Goal: Transaction & Acquisition: Download file/media

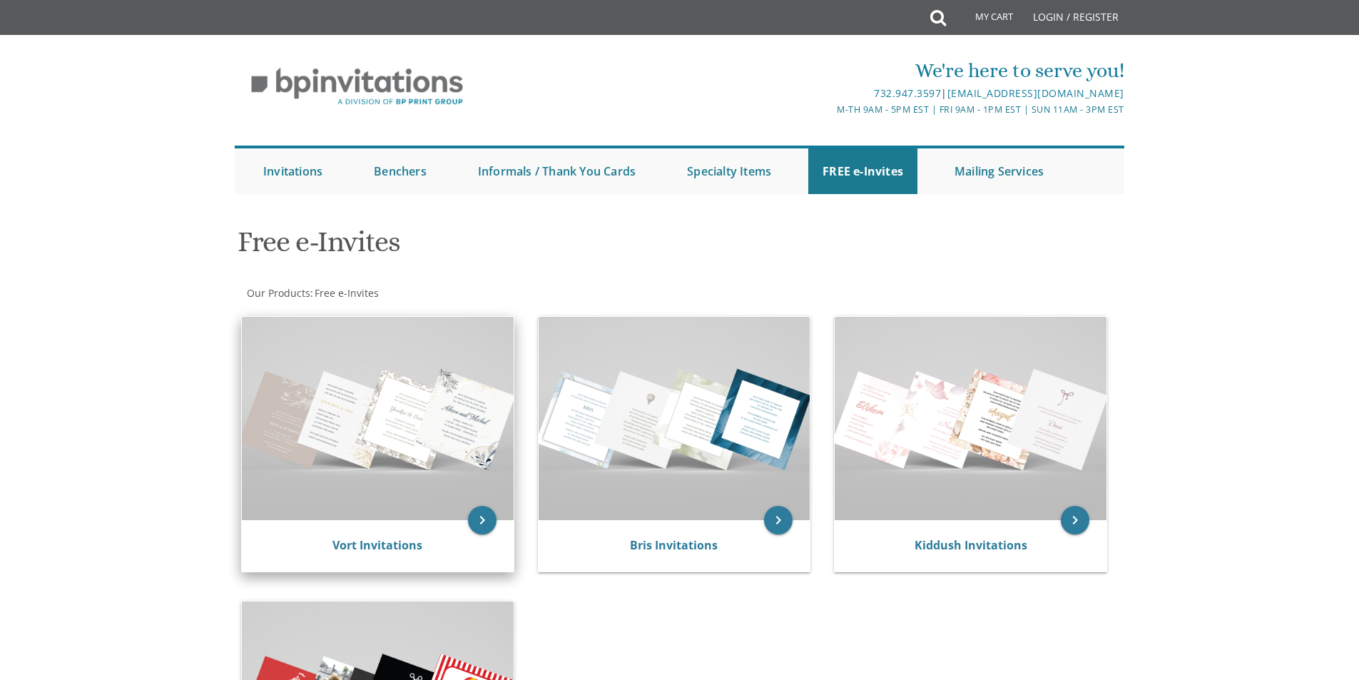
click at [444, 412] on img at bounding box center [378, 418] width 272 height 203
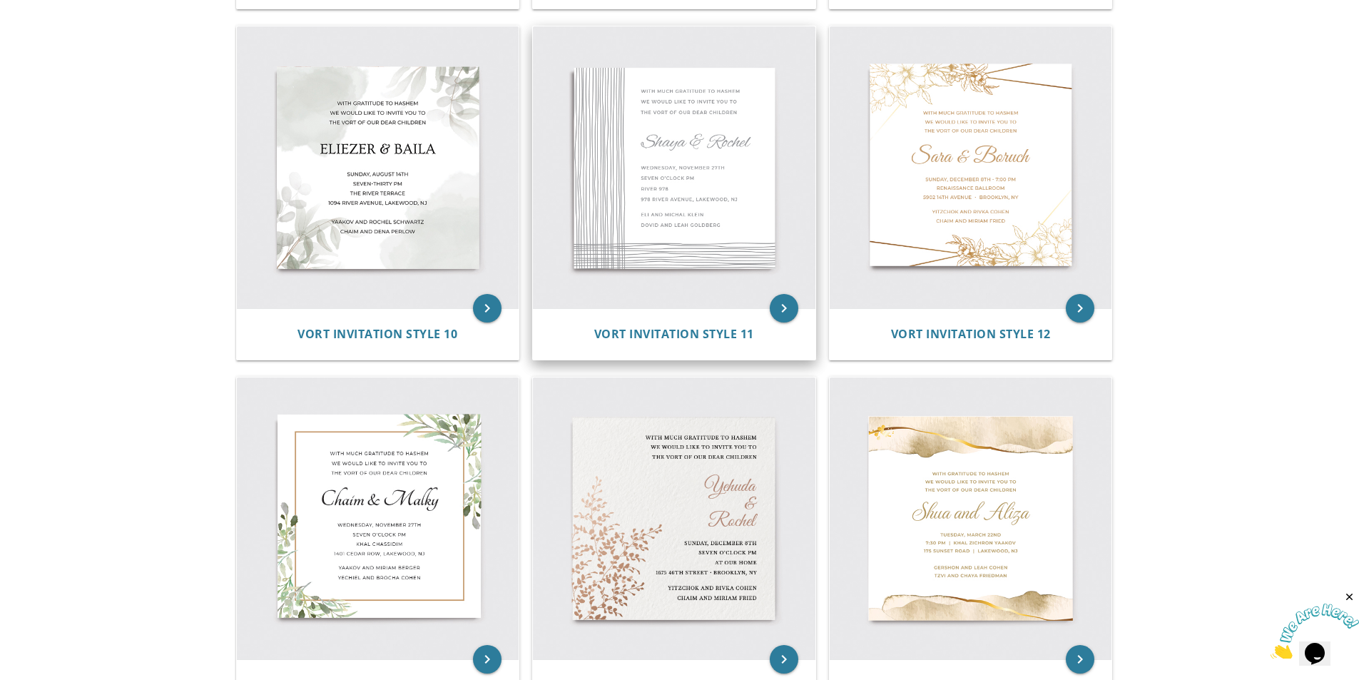
scroll to position [1355, 0]
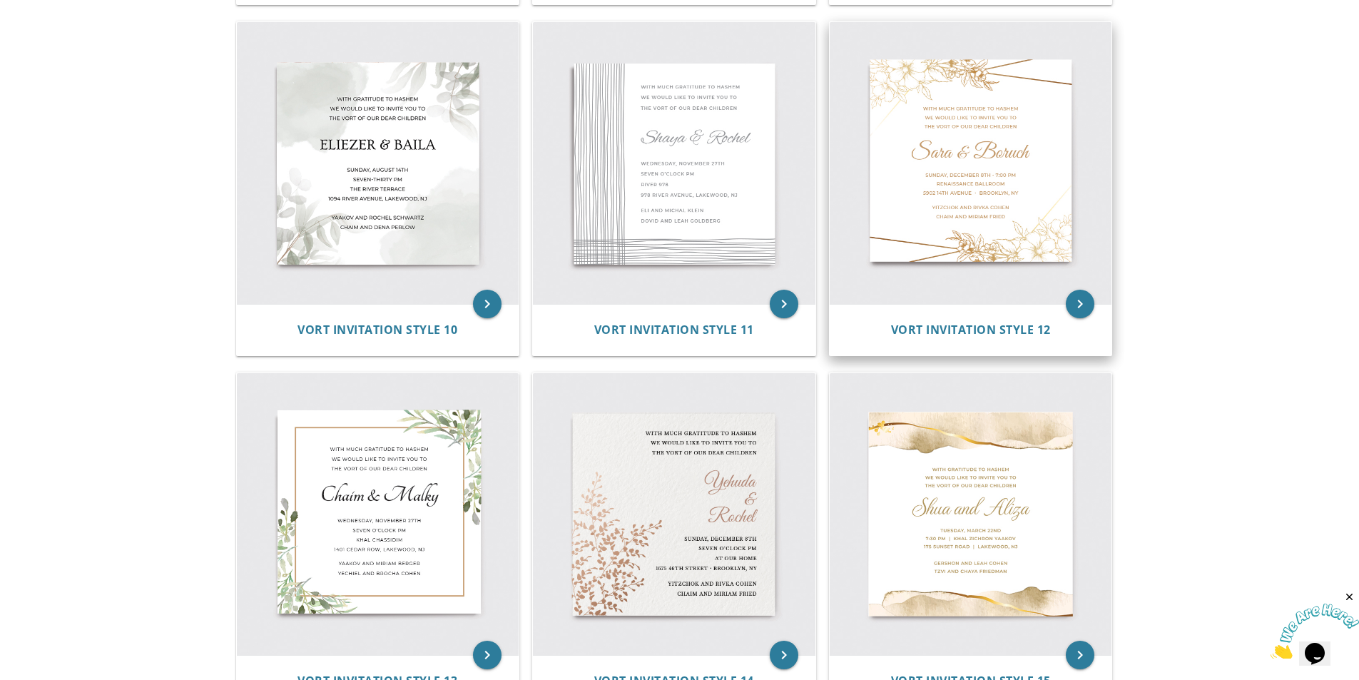
click at [930, 144] on img at bounding box center [971, 163] width 282 height 282
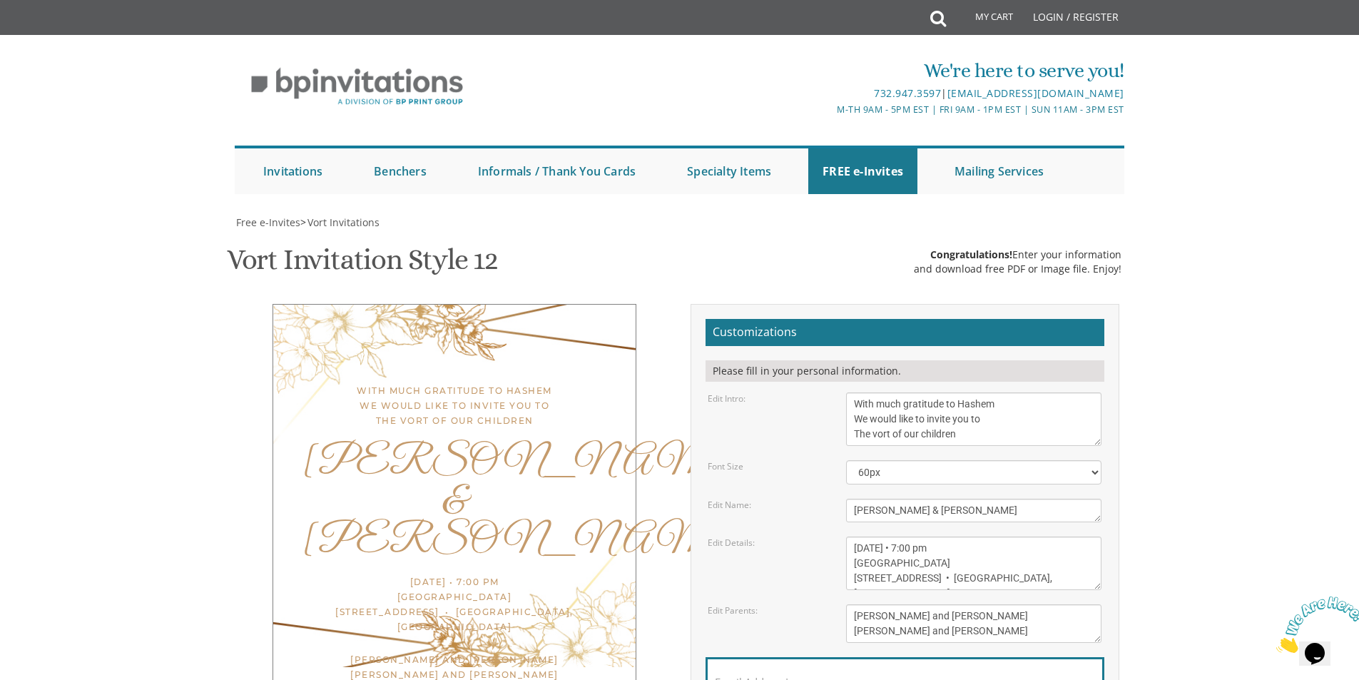
scroll to position [71, 0]
drag, startPoint x: 938, startPoint y: 441, endPoint x: 840, endPoint y: 454, distance: 99.4
click at [840, 454] on form "Customizations Please fill in your personal information. Edit Intro: With much …" at bounding box center [905, 544] width 399 height 450
type textarea "Shamshy & Rochel"
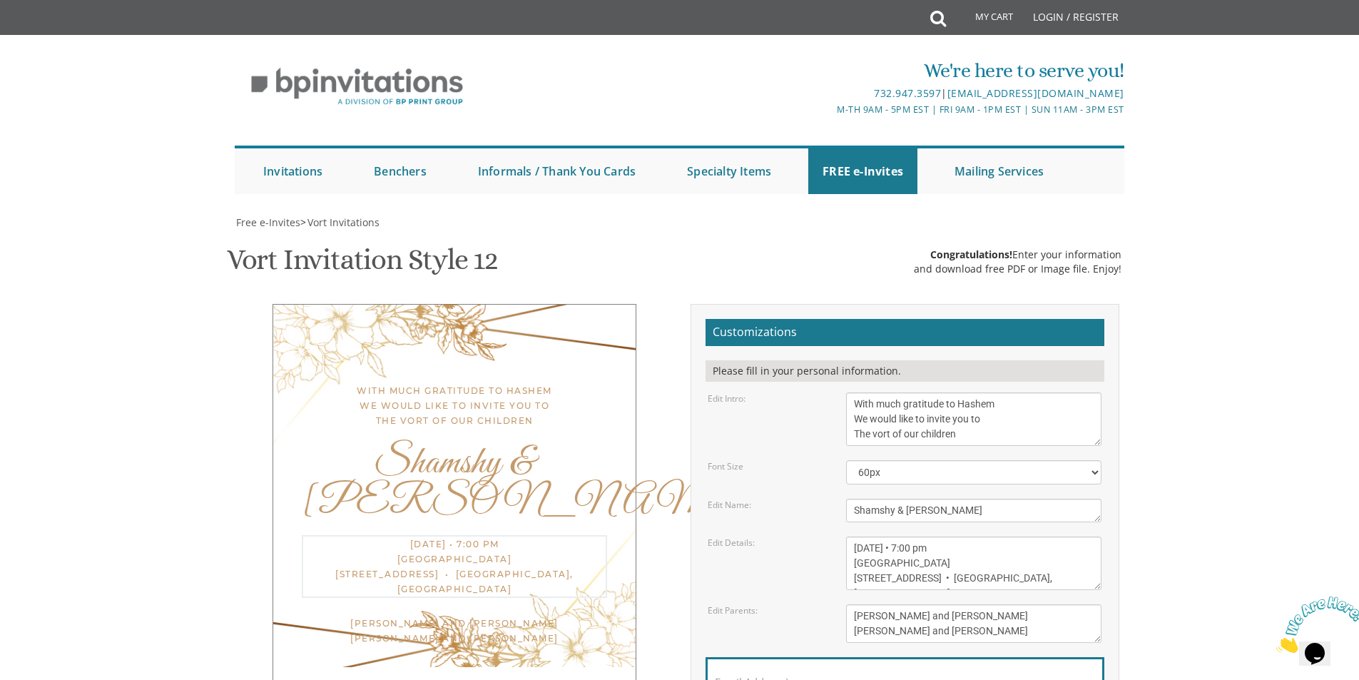
drag, startPoint x: 854, startPoint y: 477, endPoint x: 1012, endPoint y: 509, distance: 161.6
click at [1012, 536] on textarea "Sunday, December 8th • 7:00 pm Renaissance Ballroom 5902 14th Avenue • Brooklyn…" at bounding box center [973, 563] width 255 height 54
type textarea "Tuesday, August 12 7:30 New Lakewood Commons Hall Lakewood NJ"
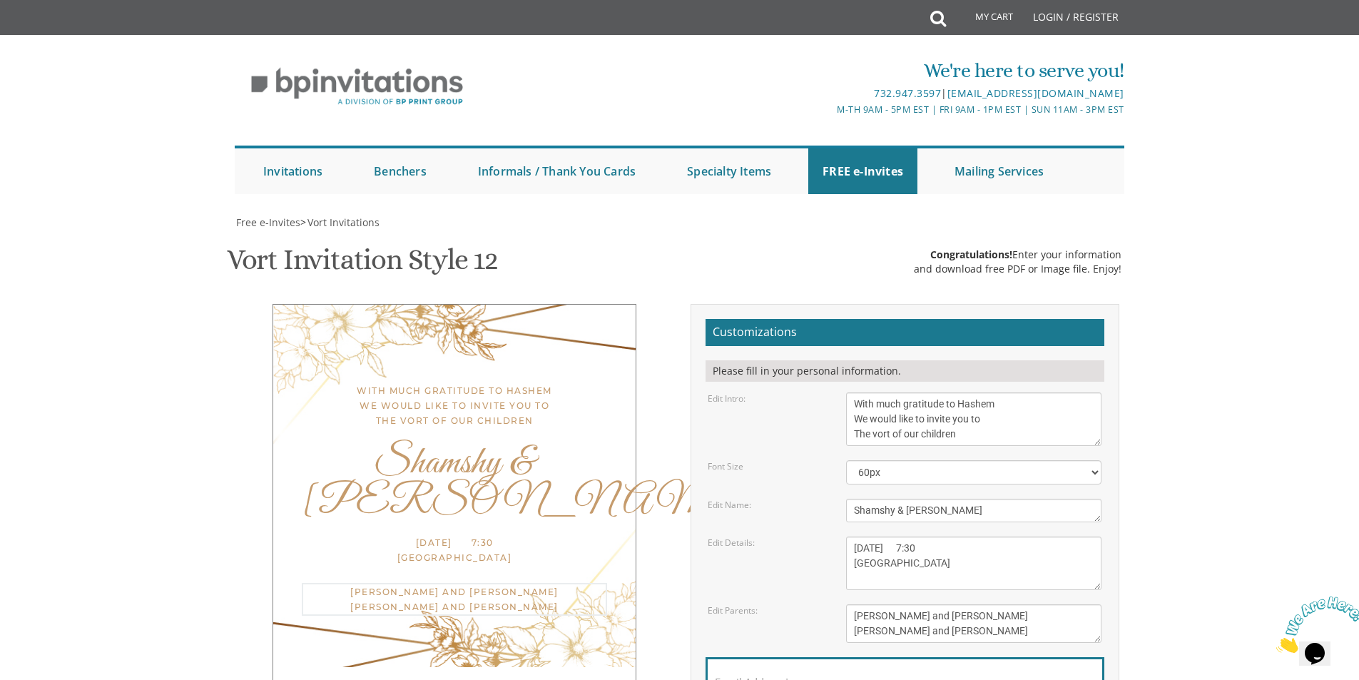
drag, startPoint x: 857, startPoint y: 546, endPoint x: 982, endPoint y: 564, distance: 126.0
click at [982, 604] on textarea "Yaakov and Miriam Berger Yechiel and Brocha Cohen" at bounding box center [973, 623] width 255 height 39
click at [976, 604] on textarea "Yaakov and Miriam Berger Yechiel and Brocha Cohen" at bounding box center [973, 623] width 255 height 39
drag, startPoint x: 975, startPoint y: 559, endPoint x: 846, endPoint y: 539, distance: 130.7
click at [846, 604] on textarea "Yaakov and Miriam Berger Yechiel and Brocha Cohen" at bounding box center [973, 623] width 255 height 39
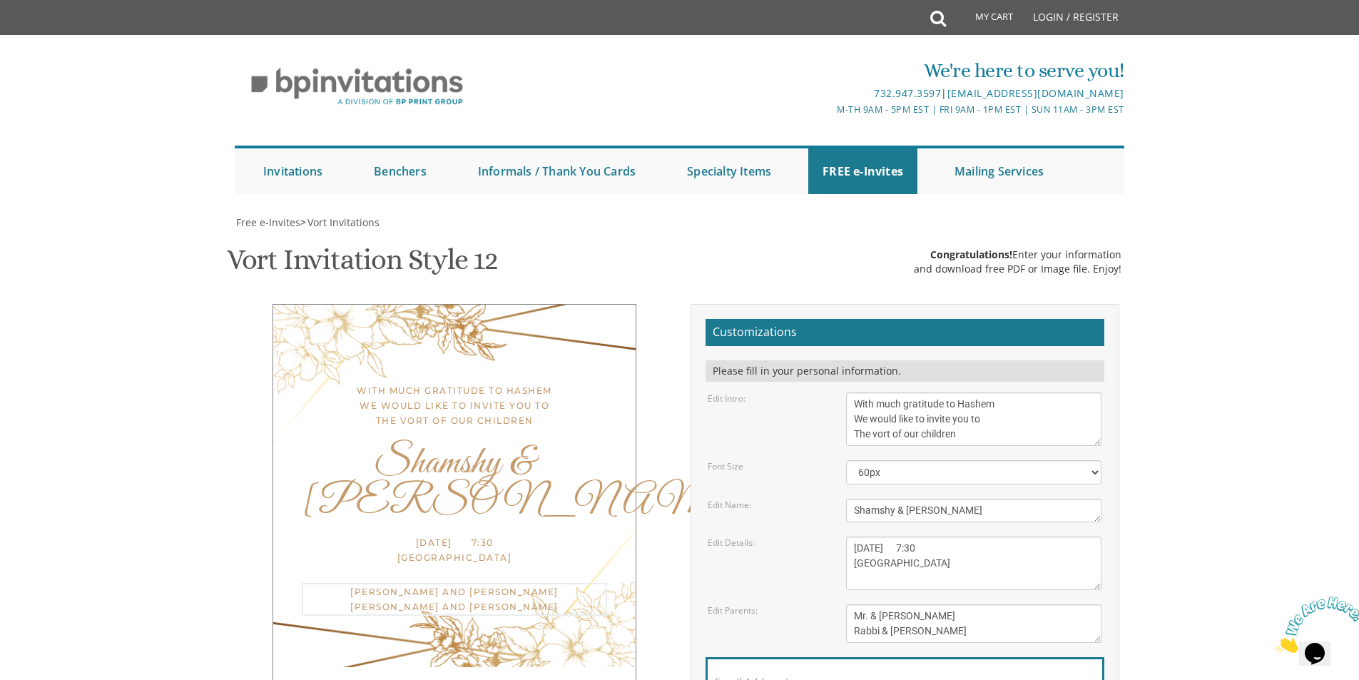
scroll to position [214, 0]
type textarea "Mr. & Mrs. Yanky Horowitz Rabbi & Mrs. Nosson Tzvi Weiss"
click at [865, 679] on input "Email Address*" at bounding box center [905, 690] width 380 height 18
type input "bailakatz2005@gmail.com"
